Goal: Register for event/course

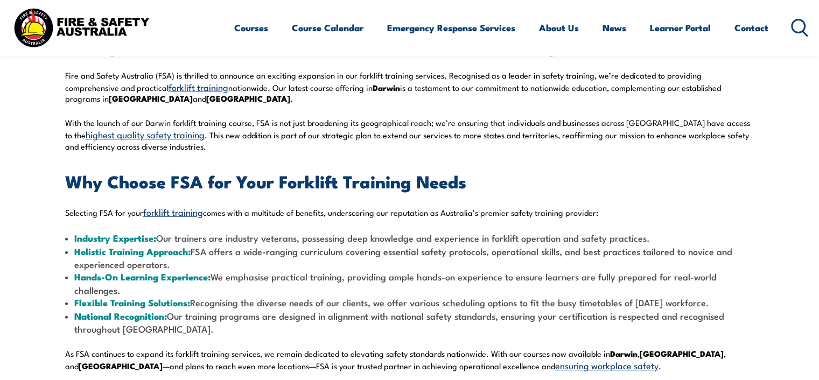
scroll to position [344, 0]
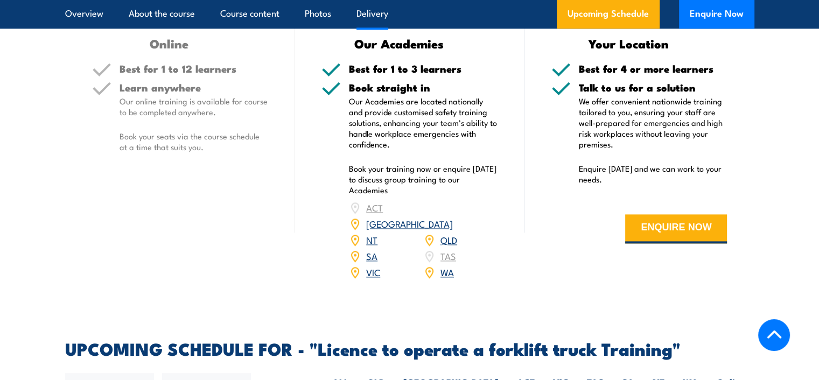
scroll to position [1496, 0]
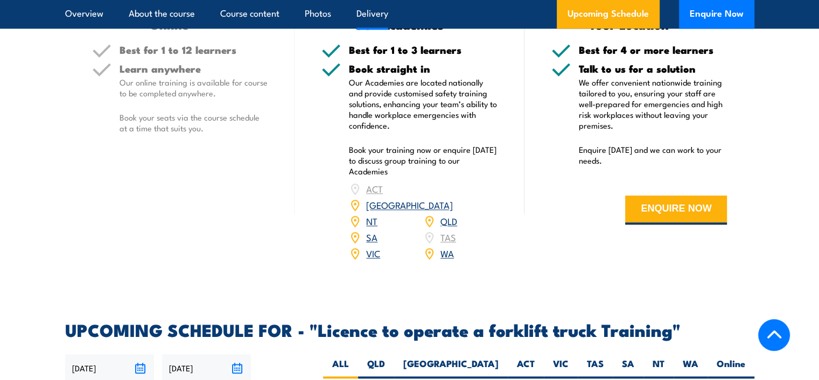
click at [370, 214] on link "NT" at bounding box center [371, 220] width 11 height 13
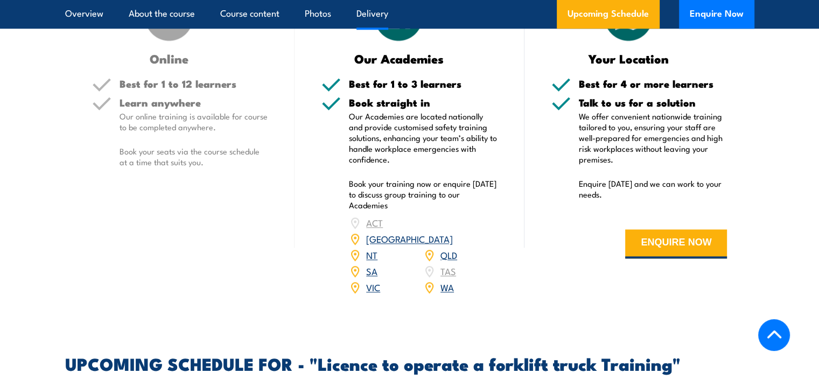
scroll to position [1457, 0]
